Goal: Task Accomplishment & Management: Manage account settings

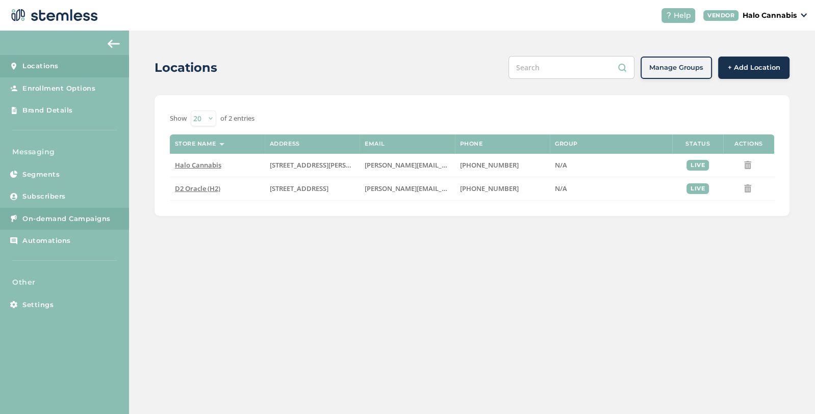
click at [59, 219] on span "On-demand Campaigns" at bounding box center [66, 219] width 88 height 10
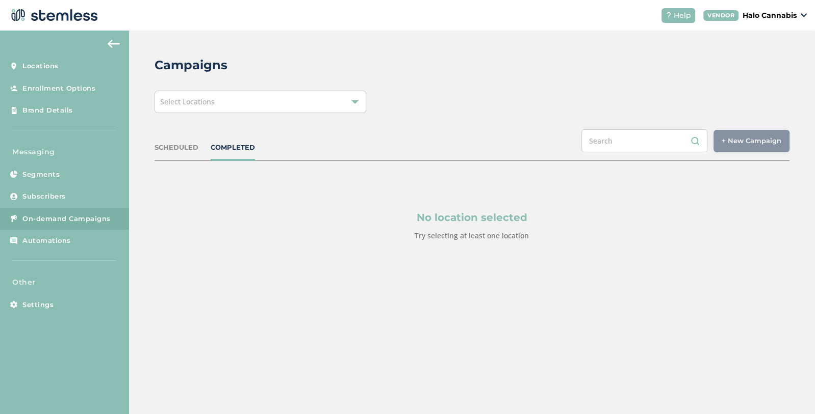
click at [221, 100] on div "Select Locations" at bounding box center [260, 102] width 212 height 22
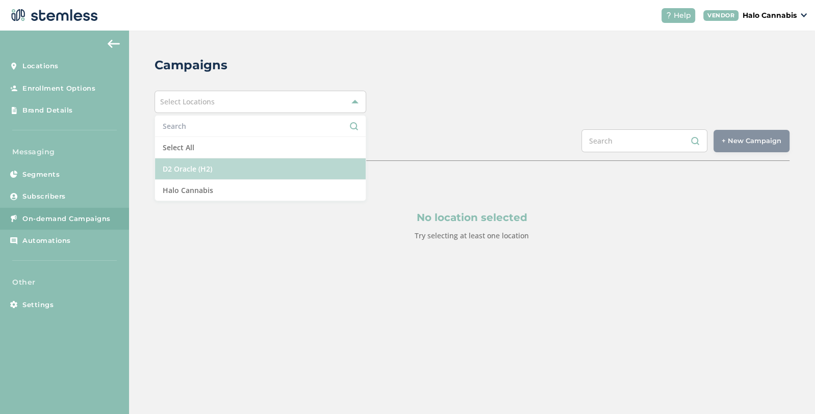
click at [194, 166] on li "D2 Oracle (H2)" at bounding box center [260, 169] width 211 height 21
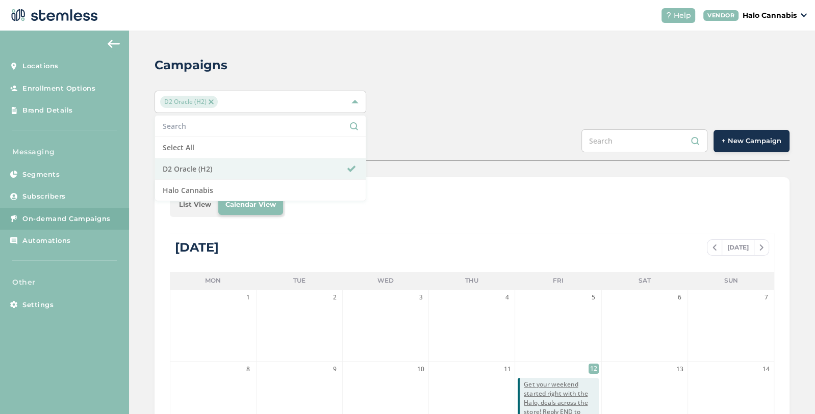
click at [474, 91] on div "D2 Oracle (H2) Select All D2 Oracle (H2) Halo Cannabis" at bounding box center [471, 102] width 635 height 22
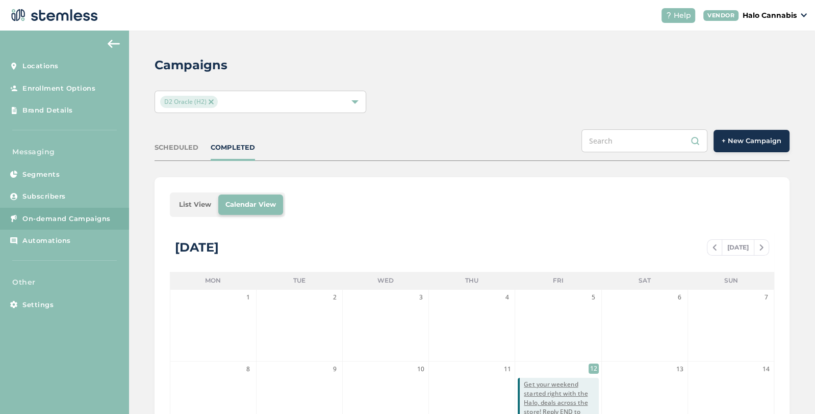
click at [31, 222] on span "On-demand Campaigns" at bounding box center [66, 219] width 88 height 10
click at [46, 62] on span "Locations" at bounding box center [40, 66] width 36 height 10
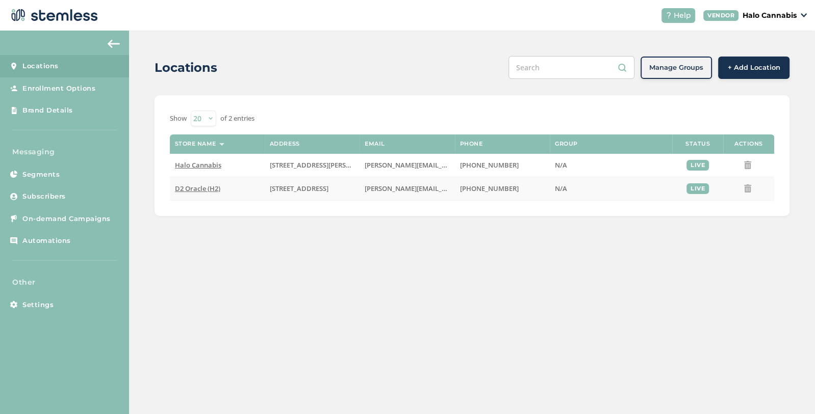
click at [212, 182] on td "D2 Oracle (H2)" at bounding box center [217, 188] width 95 height 23
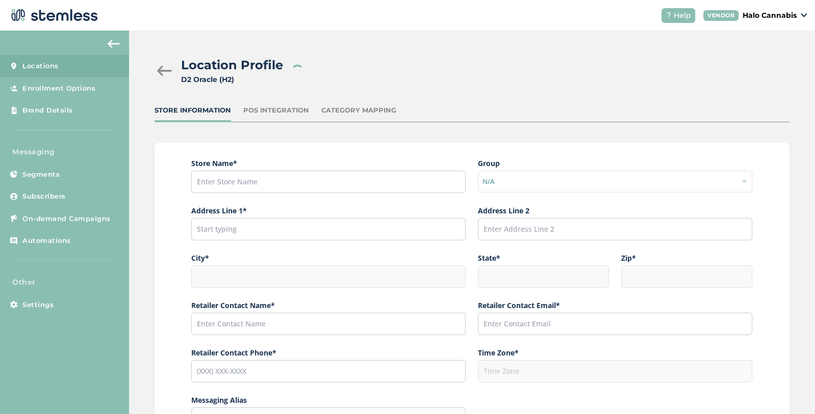
type input "D2 Oracle (H2)"
type input "[STREET_ADDRESS]"
type input "[GEOGRAPHIC_DATA]"
type input "AZ"
type input "85705"
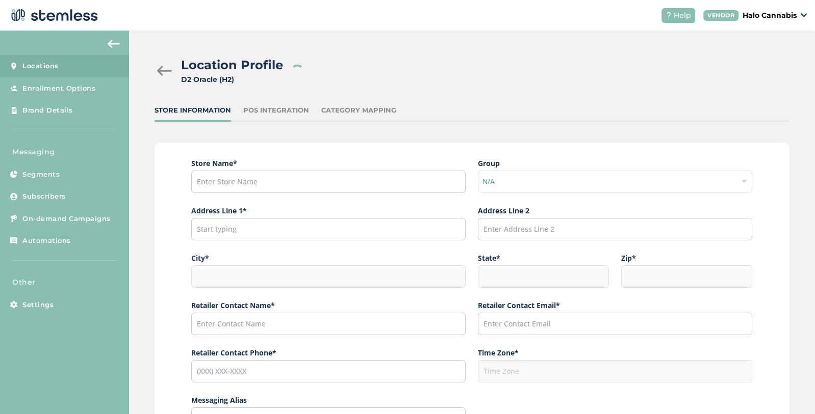
type input "[PERSON_NAME]"
type input "[PERSON_NAME][EMAIL_ADDRESS][PERSON_NAME][DOMAIN_NAME]"
type input "[PHONE_NUMBER]"
type input "America/[GEOGRAPHIC_DATA]"
click at [276, 177] on input "D2 Oracle (H2)" at bounding box center [328, 182] width 274 height 22
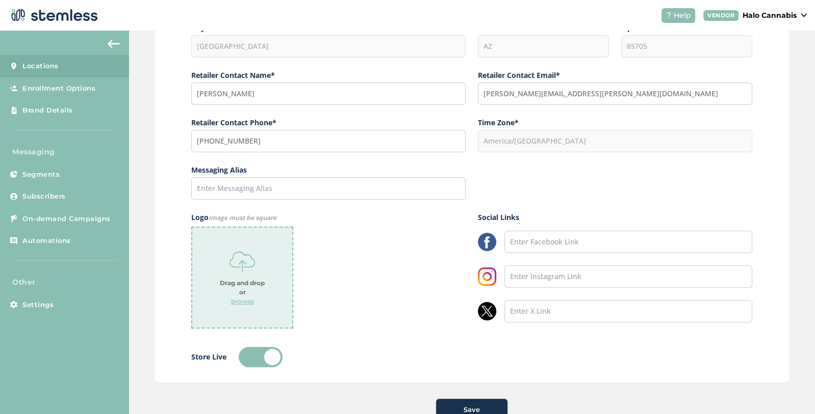
scroll to position [262, 0]
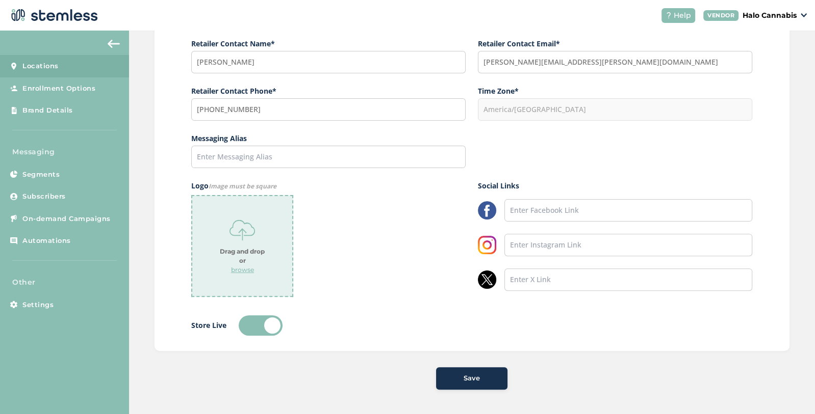
type input "D2 Oracle"
click at [470, 381] on span "Save" at bounding box center [471, 379] width 16 height 10
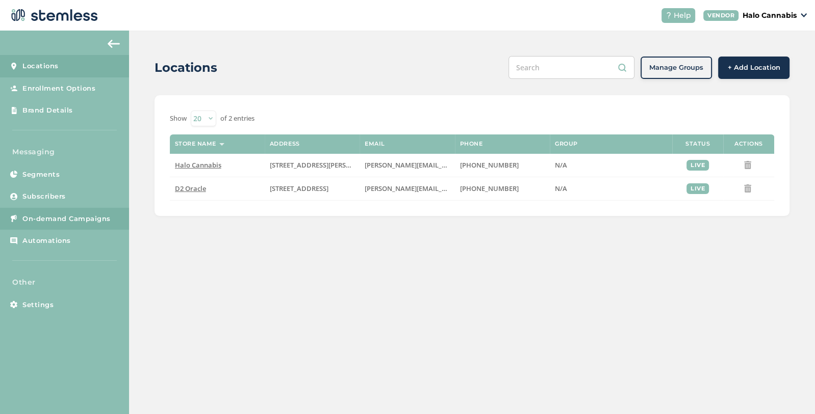
click at [54, 218] on span "On-demand Campaigns" at bounding box center [66, 219] width 88 height 10
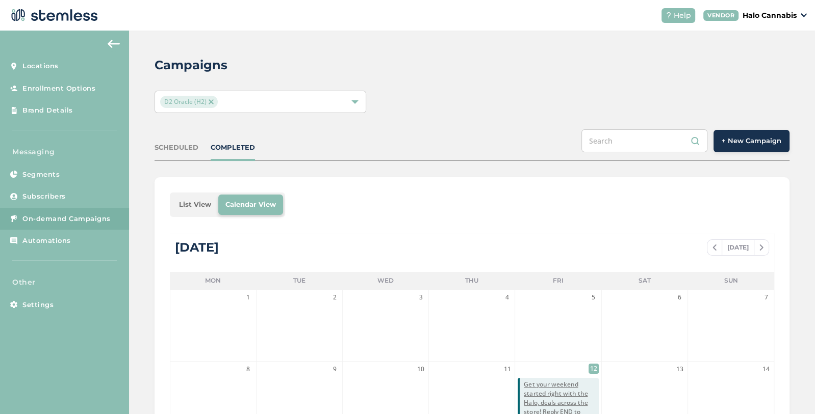
scroll to position [161, 0]
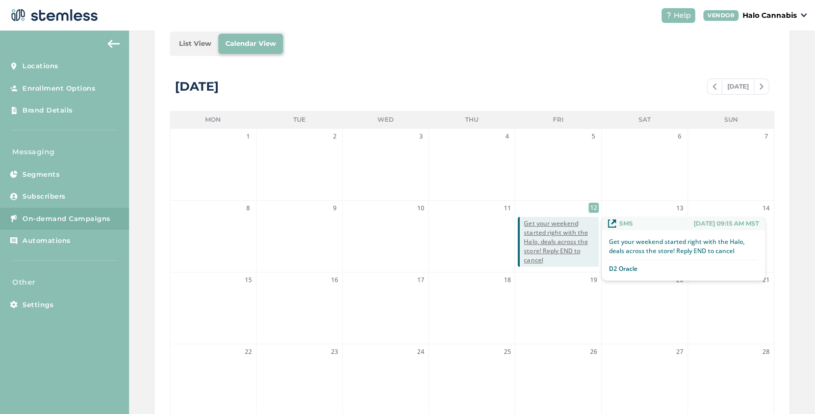
click at [545, 241] on span "Get your weekend started right with the Halo, deals across the store! Reply END…" at bounding box center [561, 242] width 74 height 46
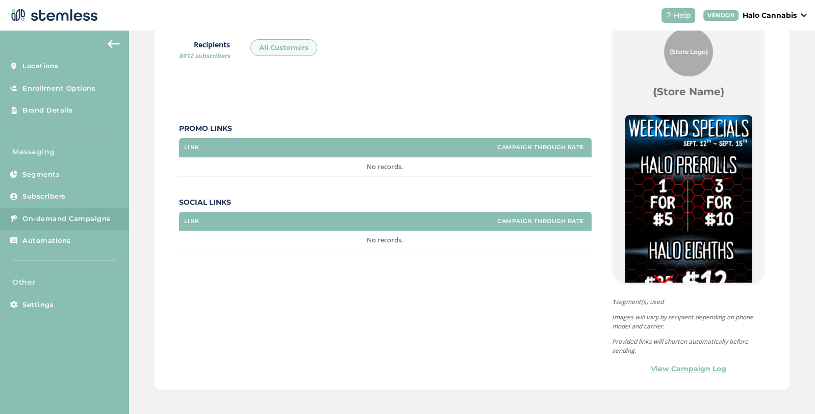
scroll to position [51, 0]
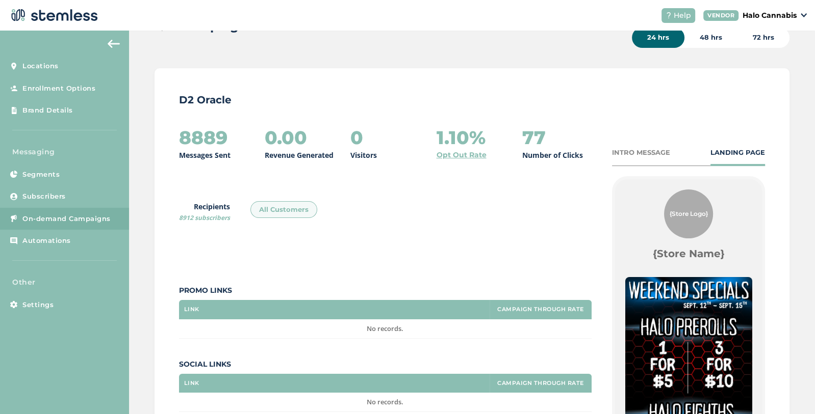
click at [117, 39] on button at bounding box center [113, 44] width 20 height 16
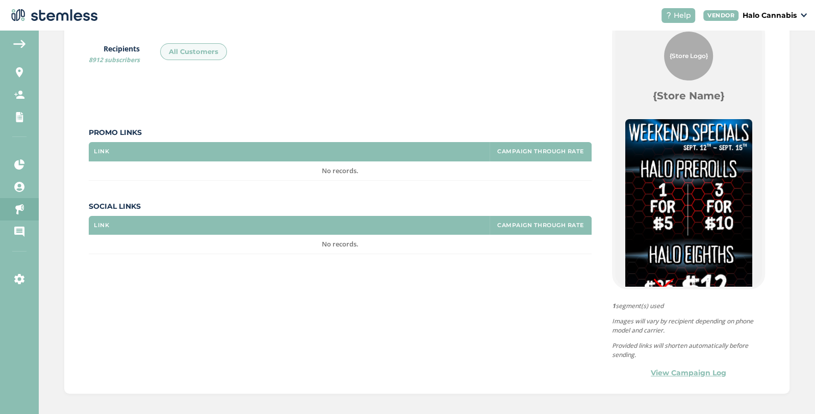
scroll to position [214, 0]
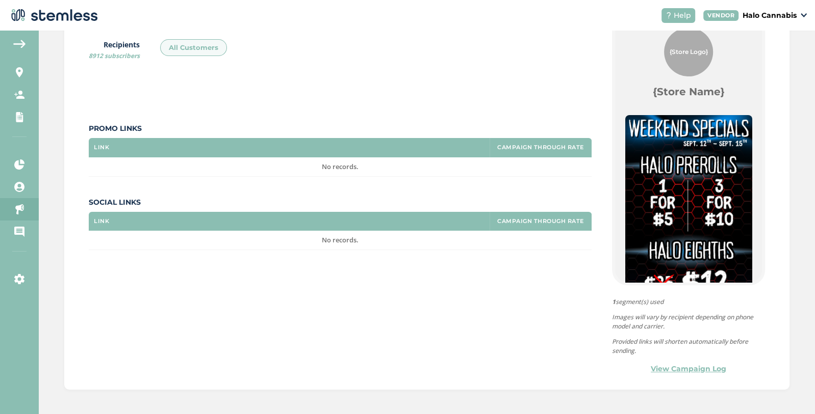
click at [697, 367] on link "View Campaign Log" at bounding box center [687, 369] width 75 height 11
